Goal: Check status: Check status

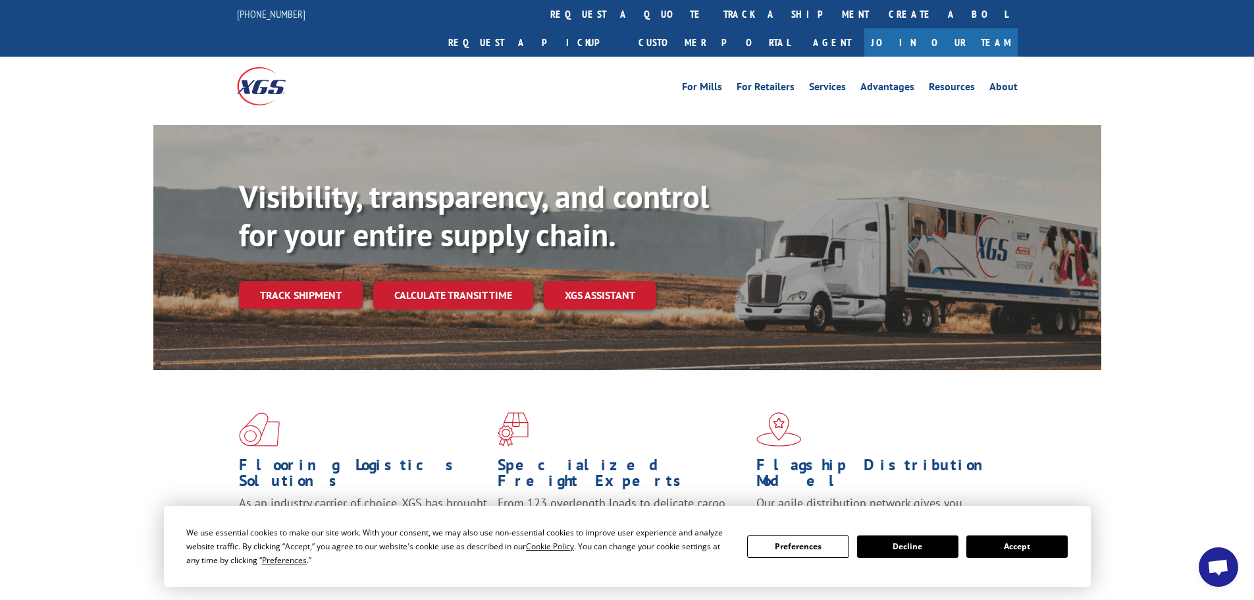
click at [1009, 544] on button "Accept" at bounding box center [1016, 546] width 101 height 22
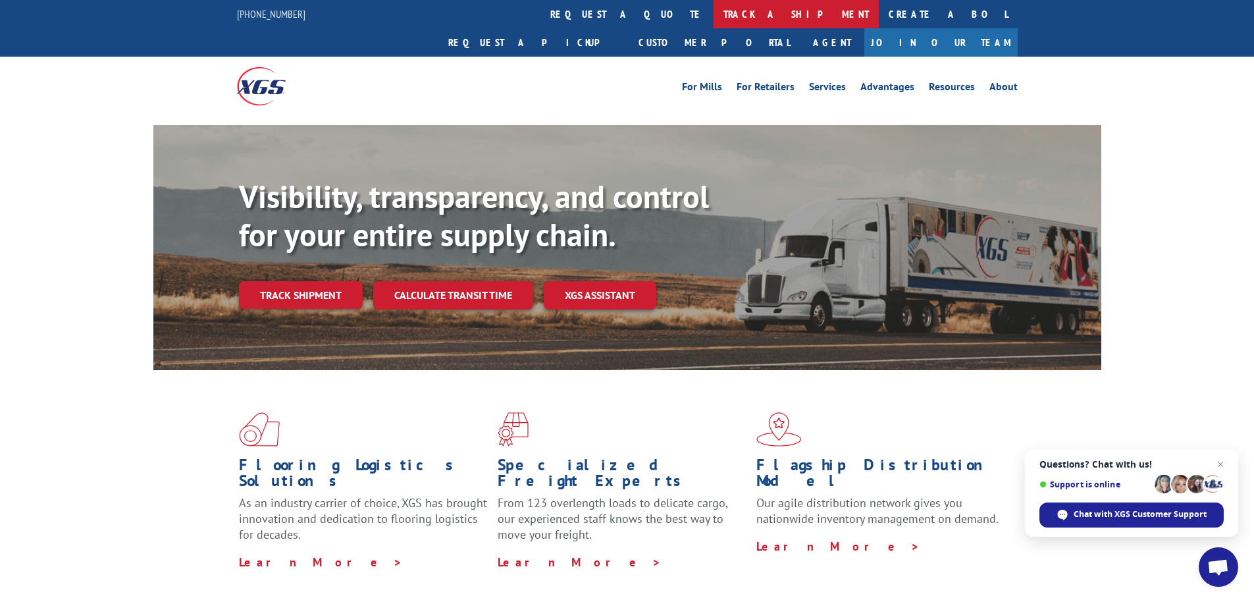
click at [713, 18] on link "track a shipment" at bounding box center [795, 14] width 165 height 28
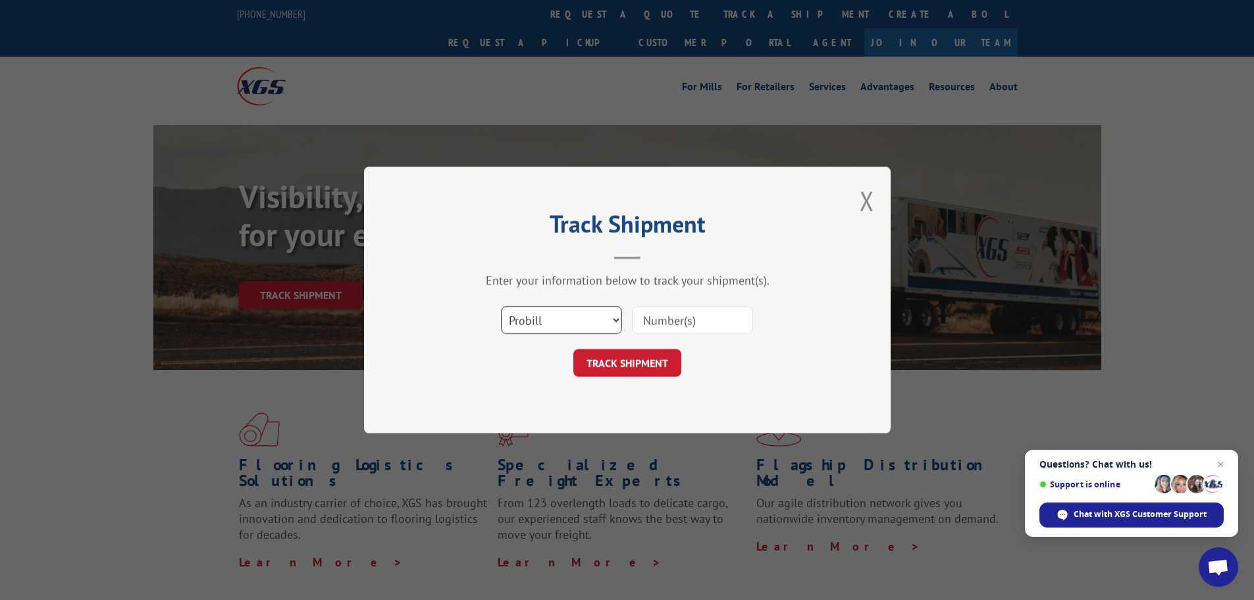
click at [529, 326] on select "Select category... Probill BOL PO" at bounding box center [561, 320] width 121 height 28
select select "bol"
click at [501, 306] on select "Select category... Probill BOL PO" at bounding box center [561, 320] width 121 height 28
click at [652, 317] on input at bounding box center [692, 320] width 121 height 28
paste input "5218173"
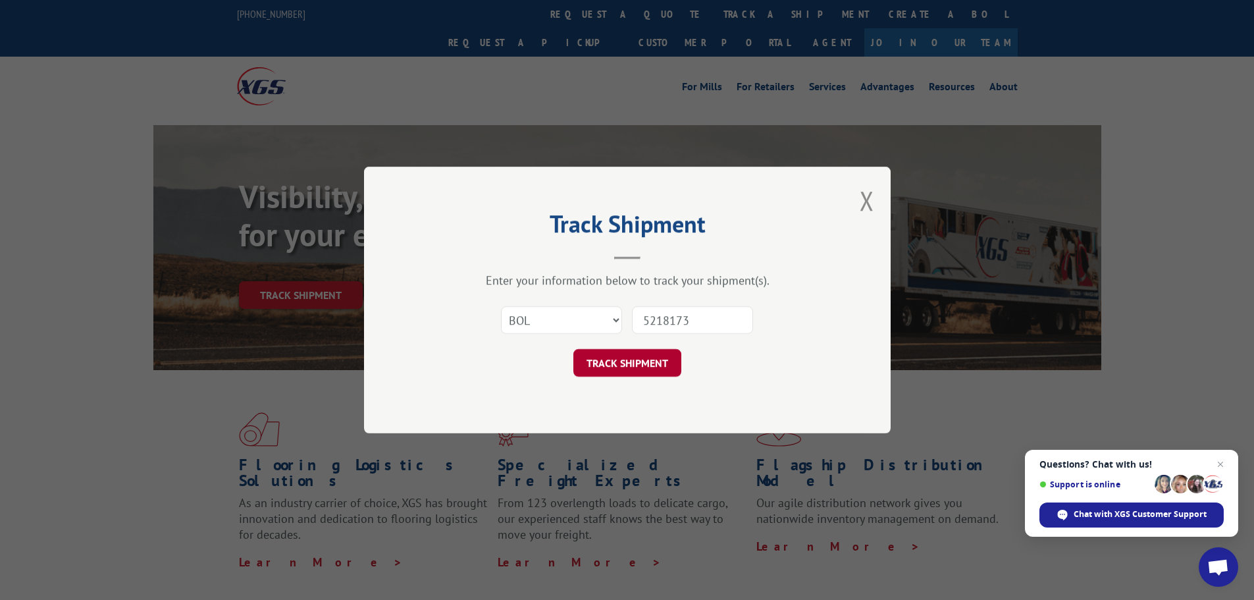
type input "5218173"
click at [605, 361] on button "TRACK SHIPMENT" at bounding box center [627, 363] width 108 height 28
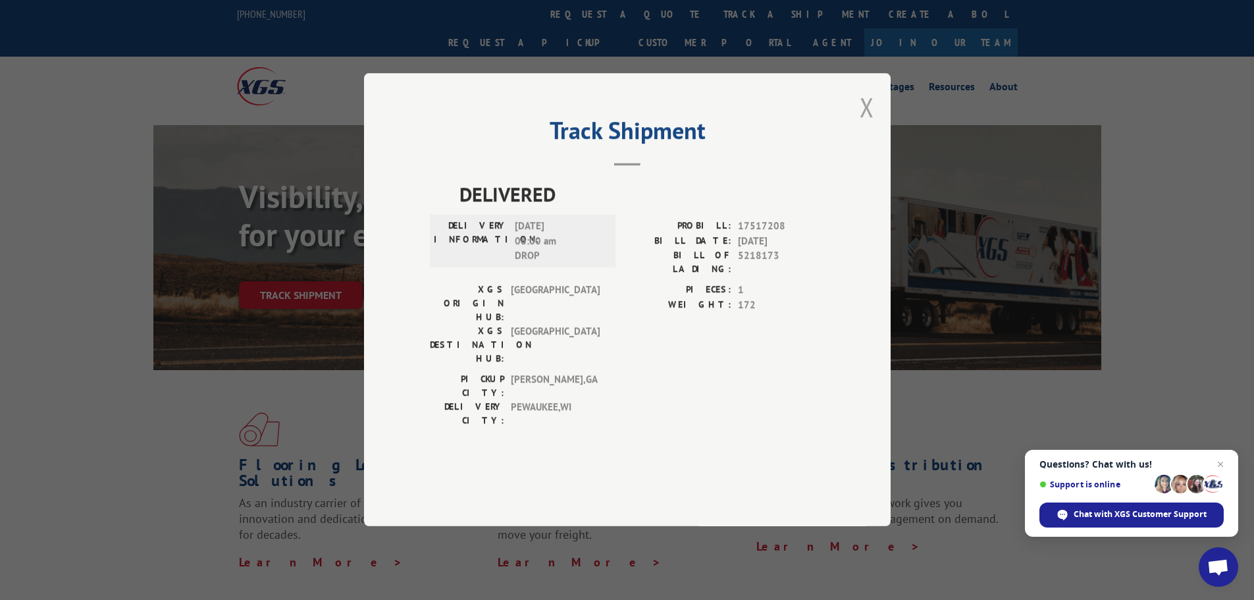
click at [865, 124] on button "Close modal" at bounding box center [867, 107] width 14 height 35
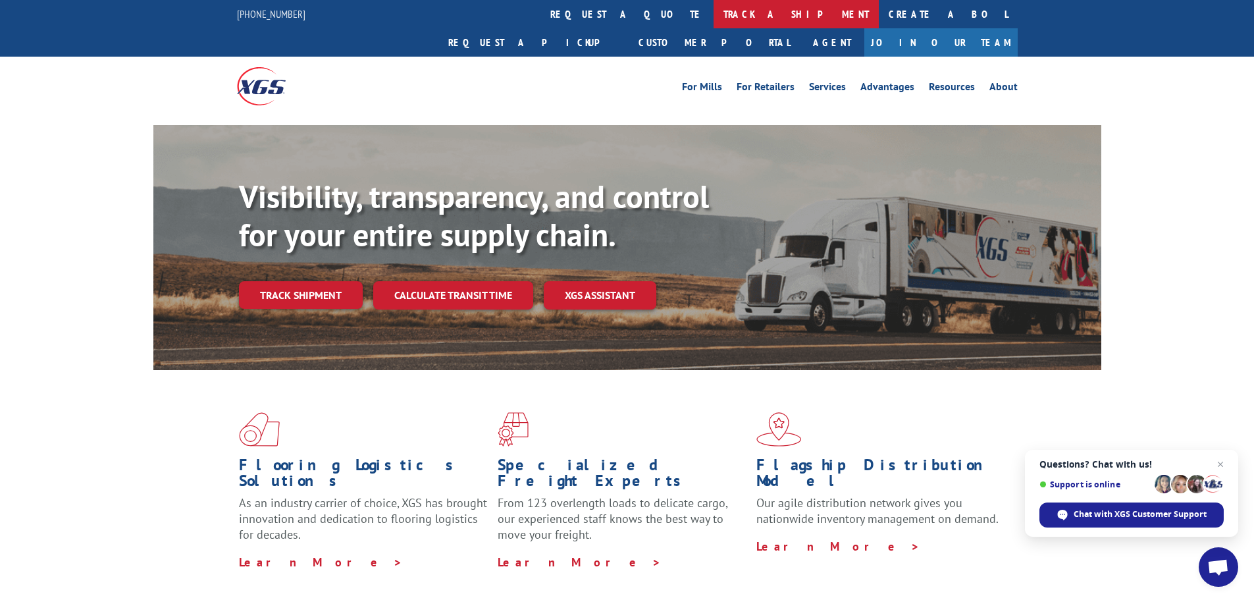
click at [713, 18] on link "track a shipment" at bounding box center [795, 14] width 165 height 28
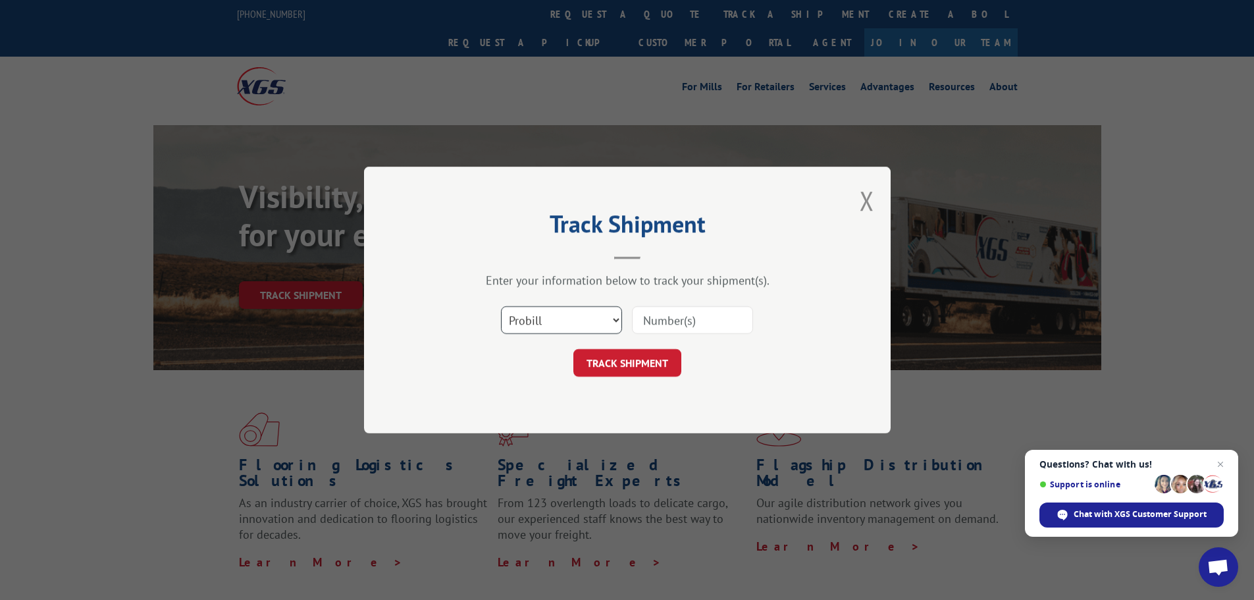
click at [549, 319] on select "Select category... Probill BOL PO" at bounding box center [561, 320] width 121 height 28
select select "bol"
click at [501, 306] on select "Select category... Probill BOL PO" at bounding box center [561, 320] width 121 height 28
click at [660, 317] on input at bounding box center [692, 320] width 121 height 28
paste input "6024818"
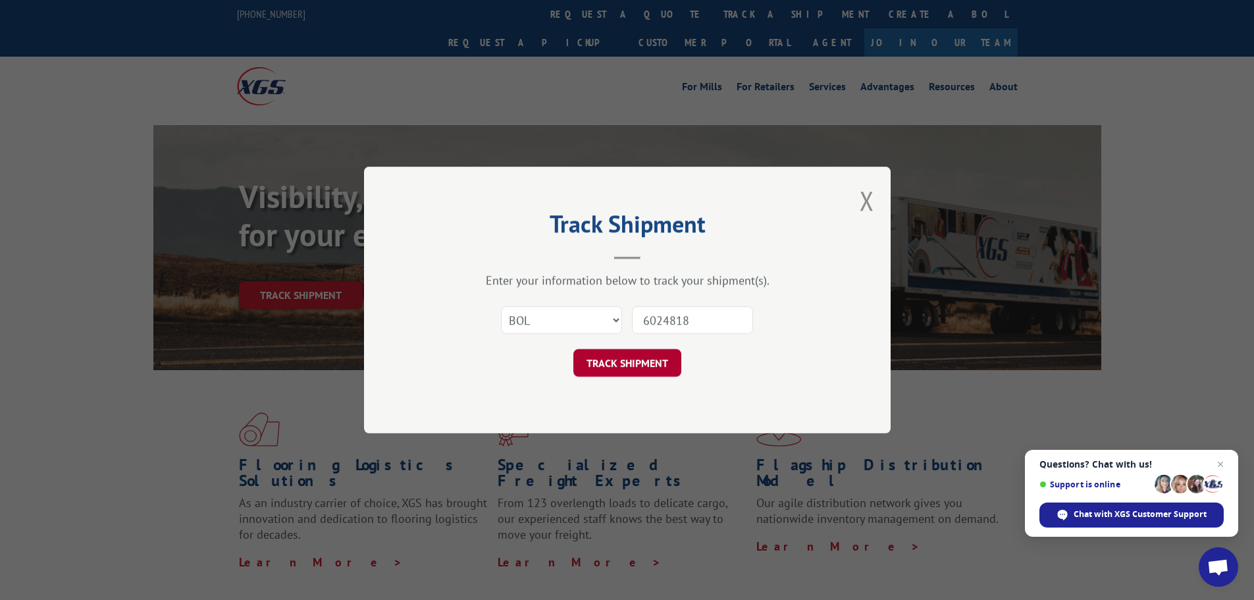
type input "6024818"
click at [631, 361] on button "TRACK SHIPMENT" at bounding box center [627, 363] width 108 height 28
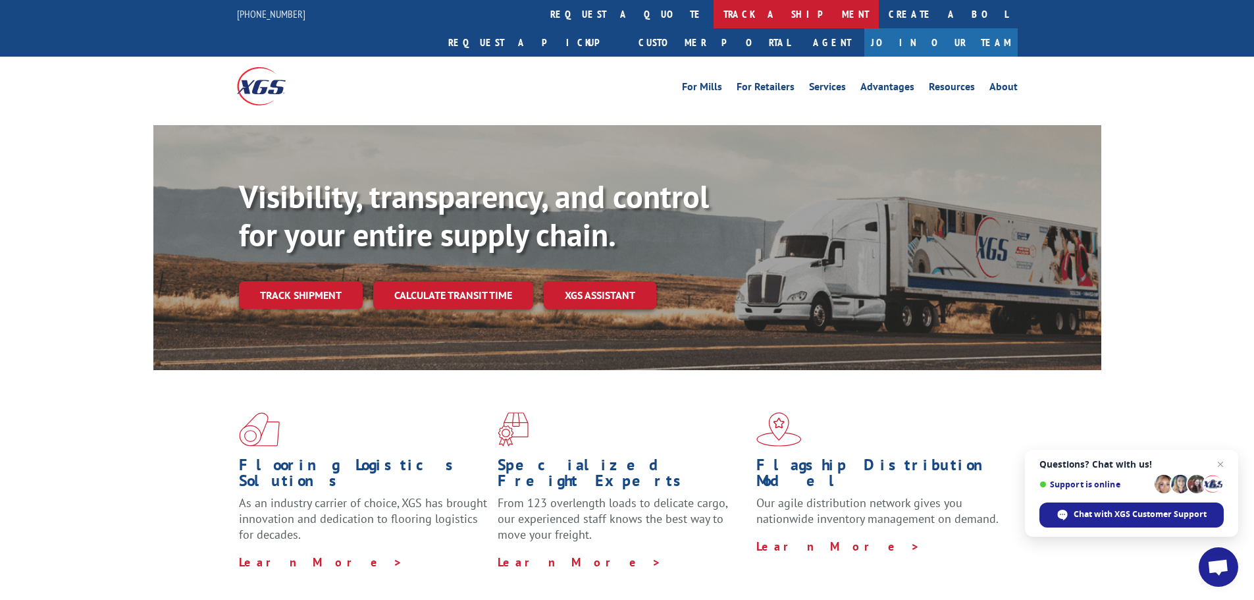
click at [713, 14] on link "track a shipment" at bounding box center [795, 14] width 165 height 28
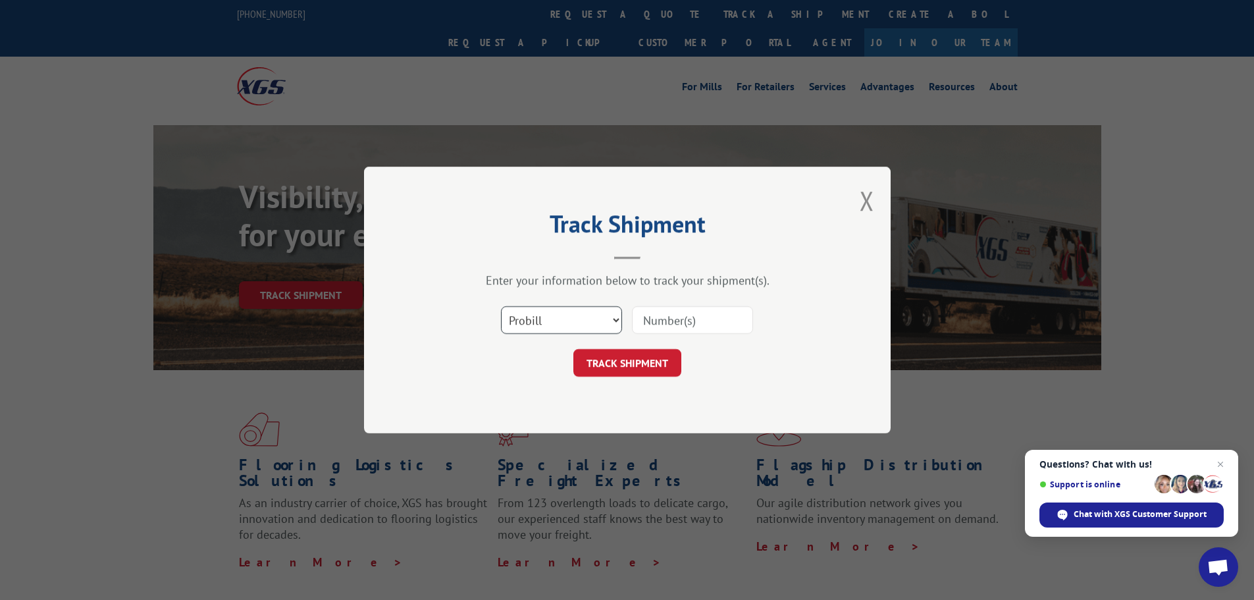
click at [539, 322] on select "Select category... Probill BOL PO" at bounding box center [561, 320] width 121 height 28
select select "bol"
click at [501, 306] on select "Select category... Probill BOL PO" at bounding box center [561, 320] width 121 height 28
click at [649, 326] on input at bounding box center [692, 320] width 121 height 28
paste input "6184399"
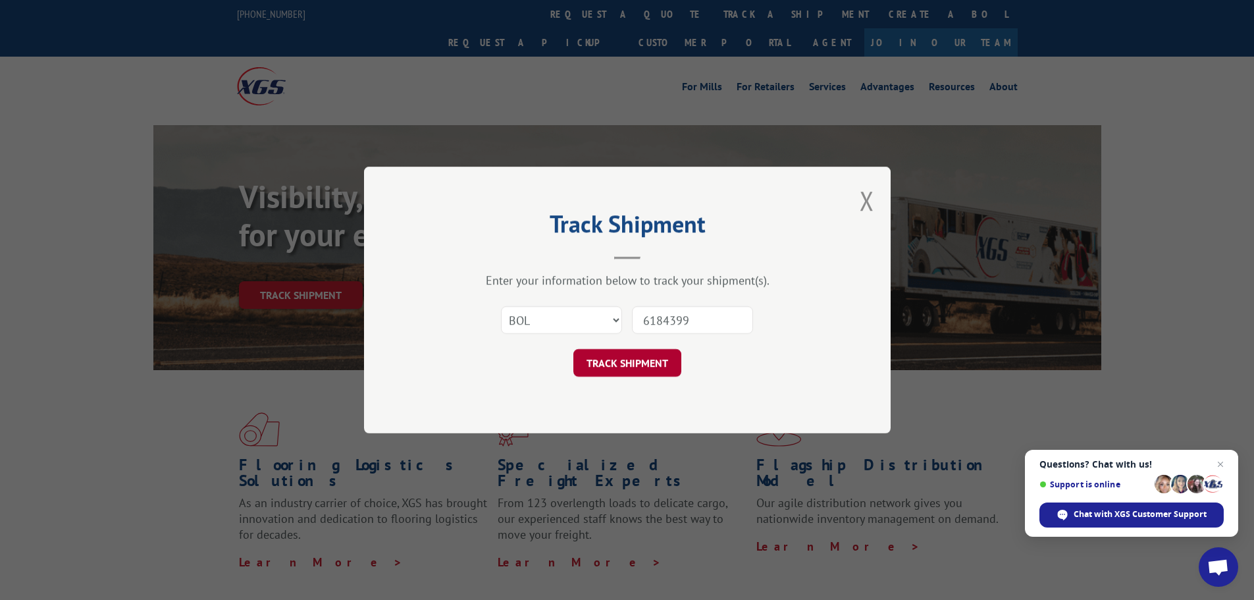
type input "6184399"
click at [640, 365] on button "TRACK SHIPMENT" at bounding box center [627, 363] width 108 height 28
